Goal: Find specific page/section: Find specific page/section

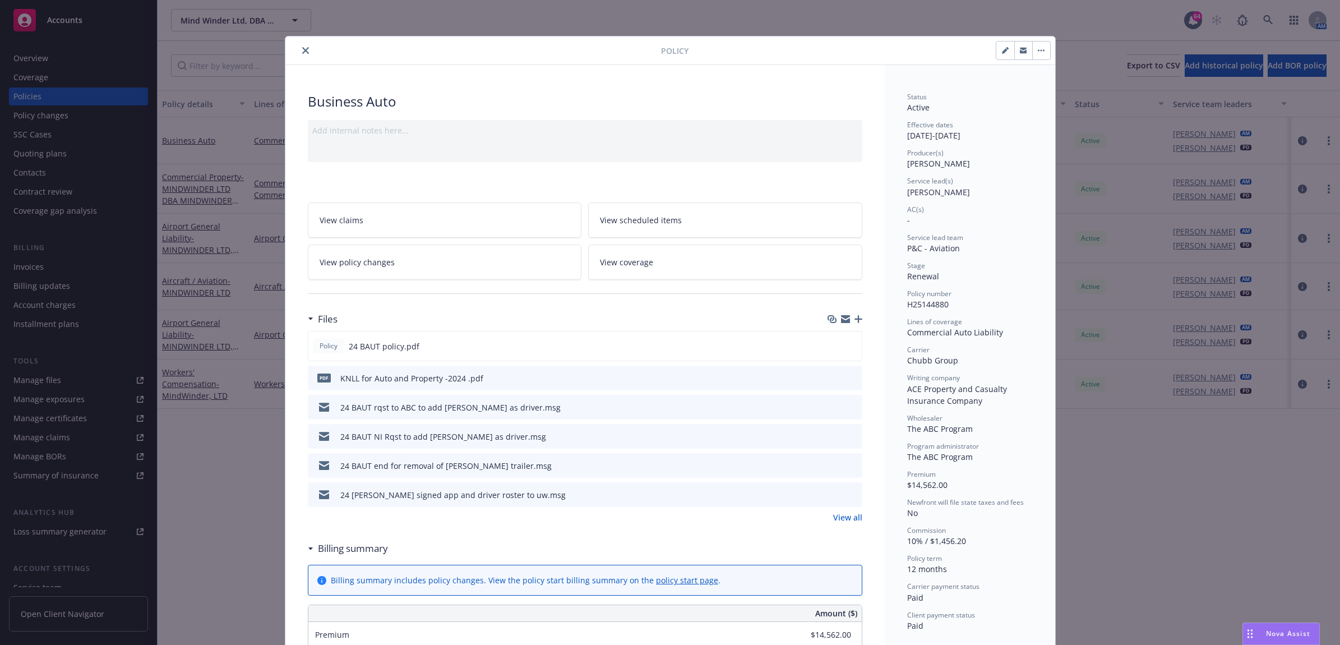
scroll to position [34, 0]
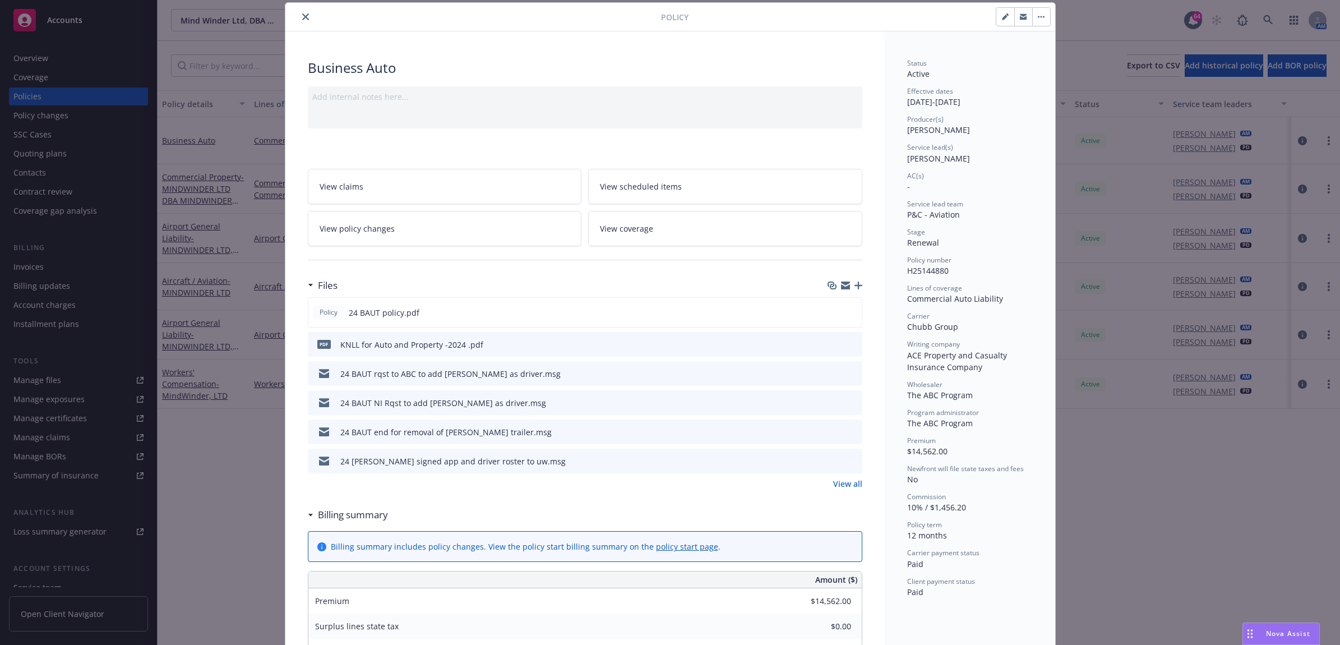
click at [306, 16] on button "close" at bounding box center [305, 16] width 13 height 13
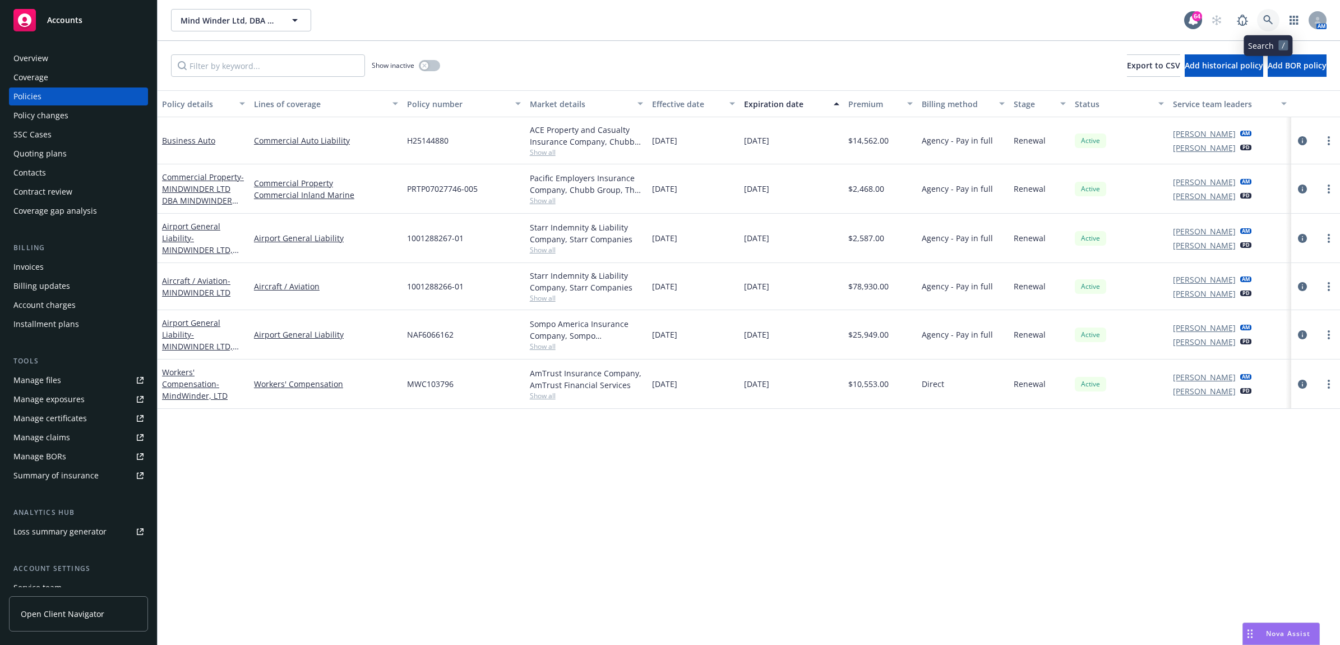
click at [1260, 20] on link at bounding box center [1268, 20] width 22 height 22
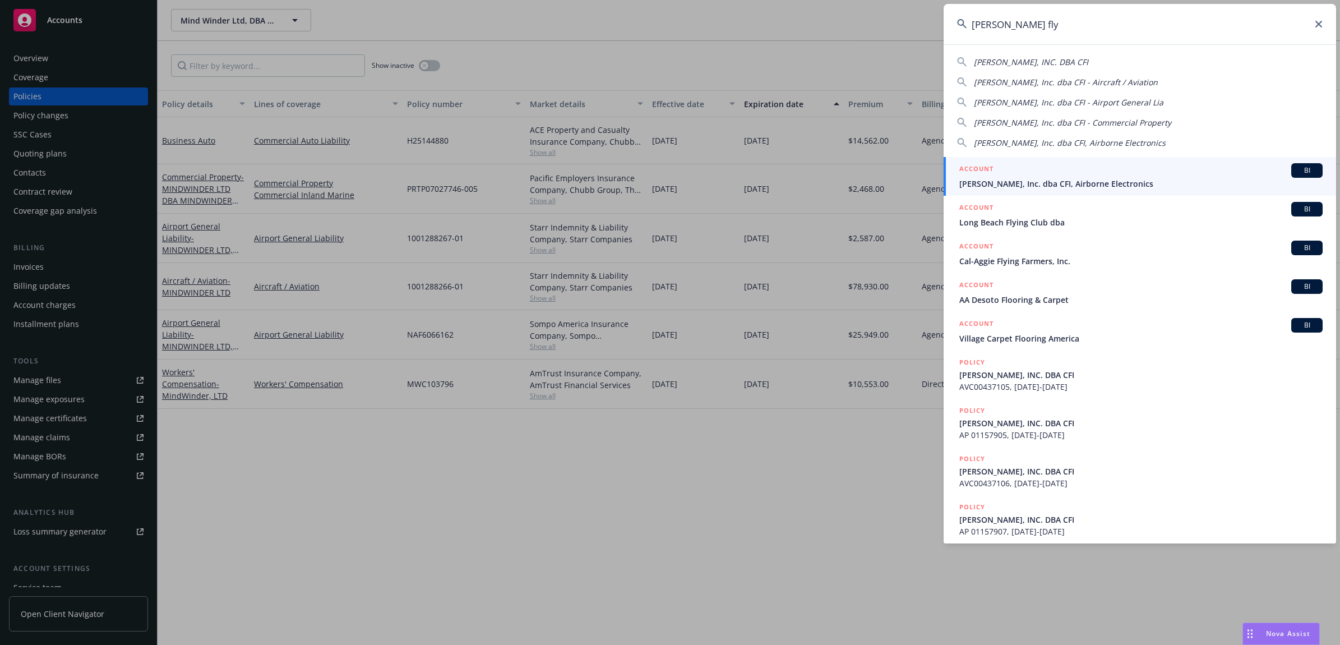
type input "[PERSON_NAME] fly"
click at [1026, 169] on div "ACCOUNT BI" at bounding box center [1140, 170] width 363 height 15
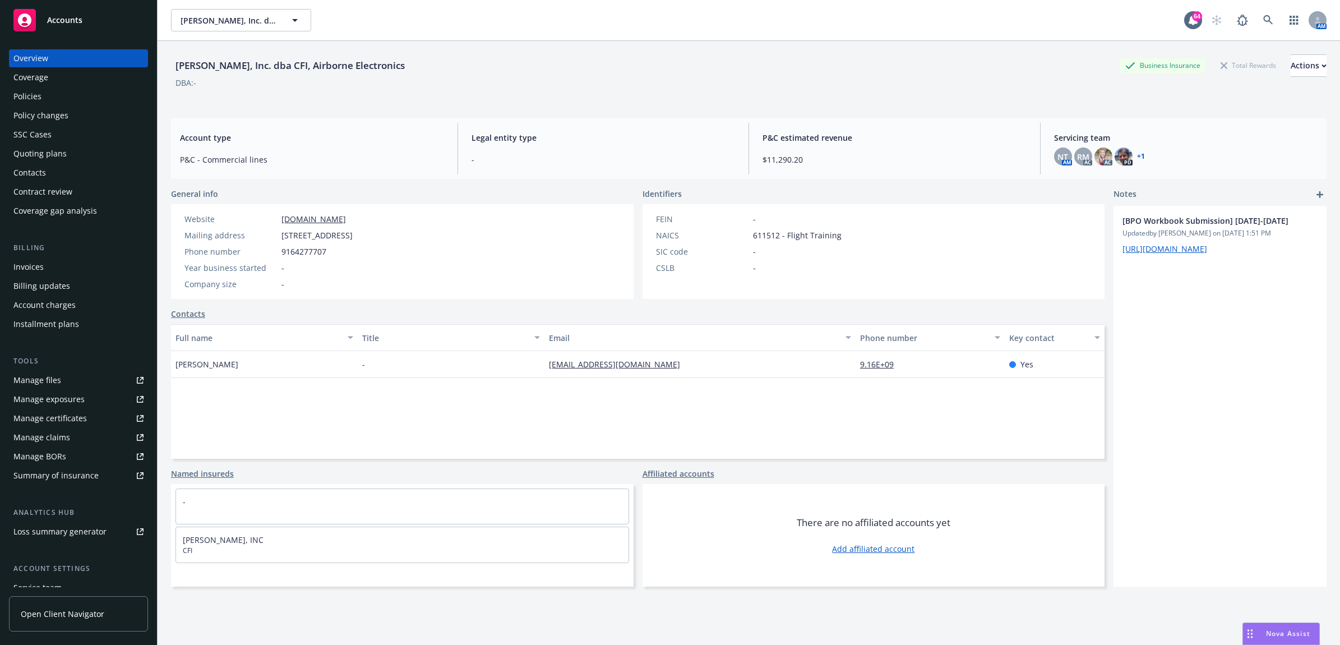
click at [62, 95] on div "Policies" at bounding box center [78, 96] width 130 height 18
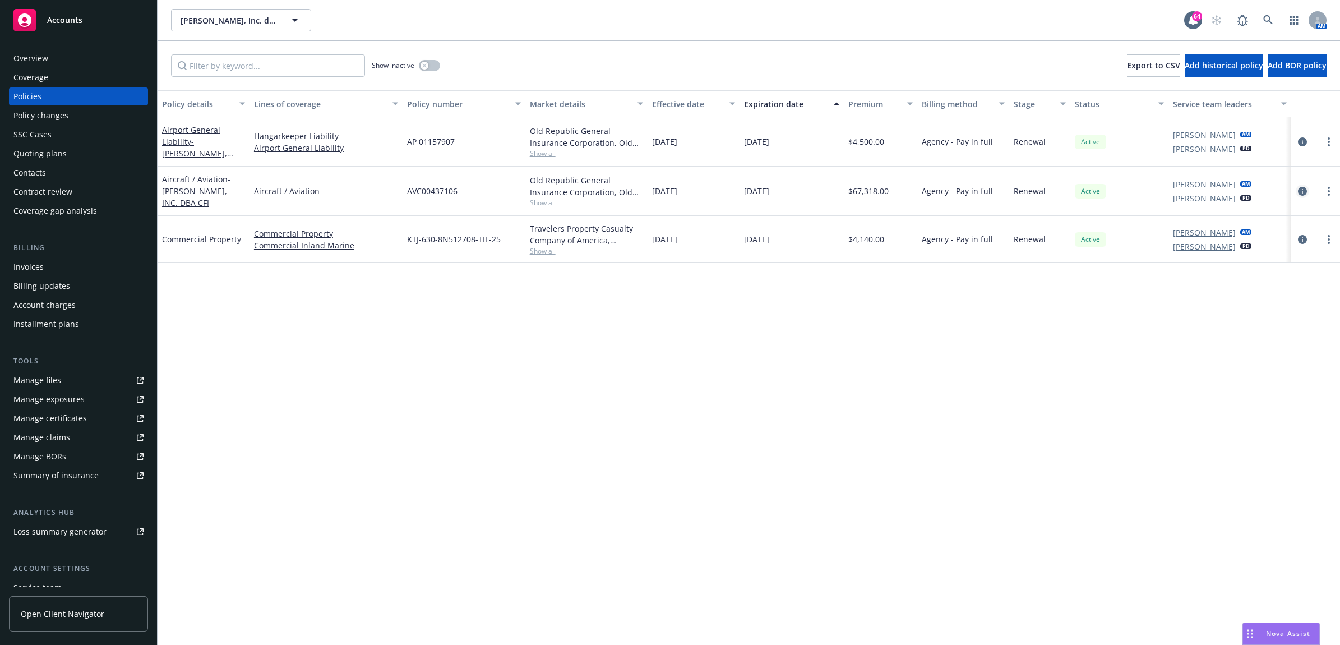
click at [1304, 194] on icon "circleInformation" at bounding box center [1301, 191] width 9 height 9
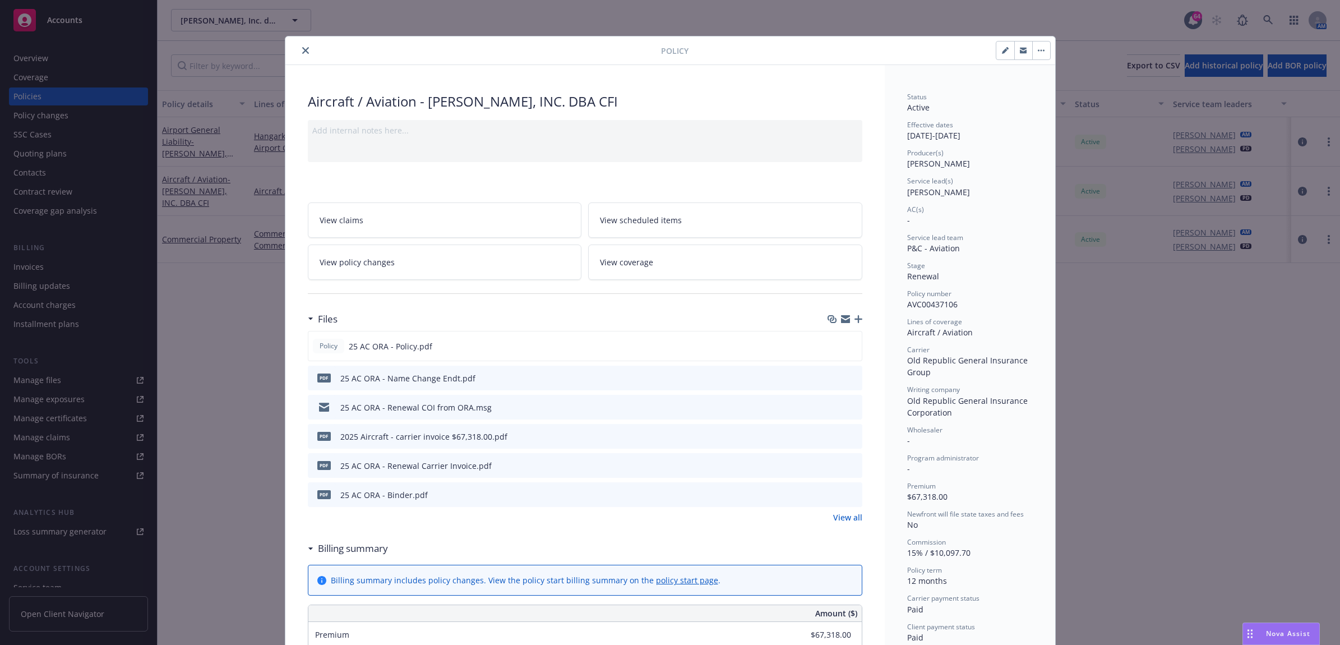
click at [844, 517] on link "View all" at bounding box center [847, 517] width 29 height 12
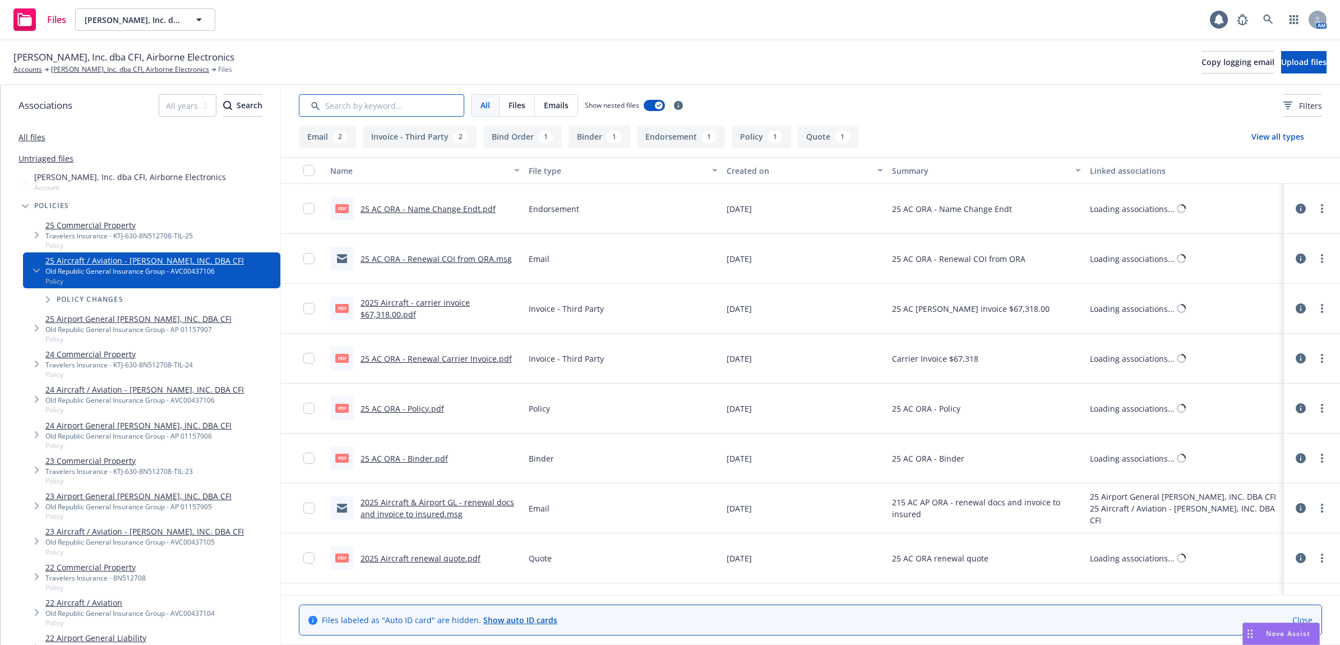
click at [409, 110] on input "Search by keyword..." at bounding box center [381, 105] width 165 height 22
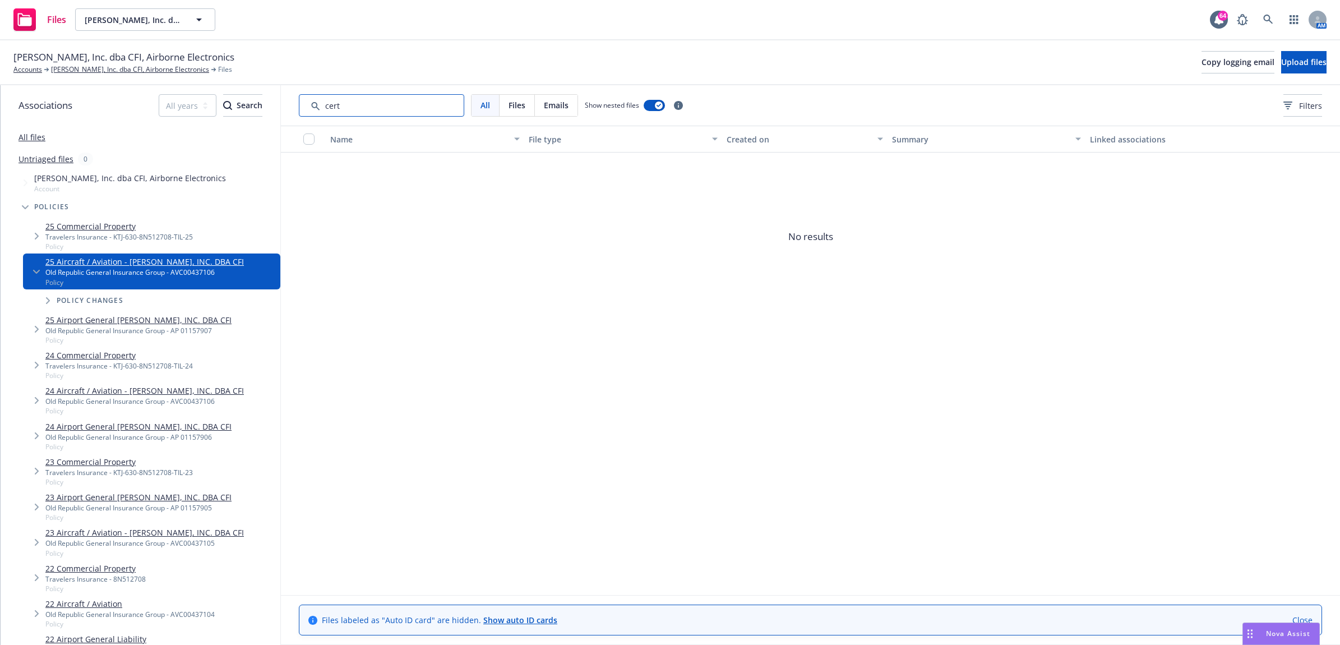
drag, startPoint x: 370, startPoint y: 106, endPoint x: 280, endPoint y: 106, distance: 90.2
click at [280, 106] on div "Associations All years 2027 2026 2025 2024 2023 2022 2021 2020 2019 2018 2017 2…" at bounding box center [670, 364] width 1339 height 559
type input "cert"
